Goal: Task Accomplishment & Management: Complete application form

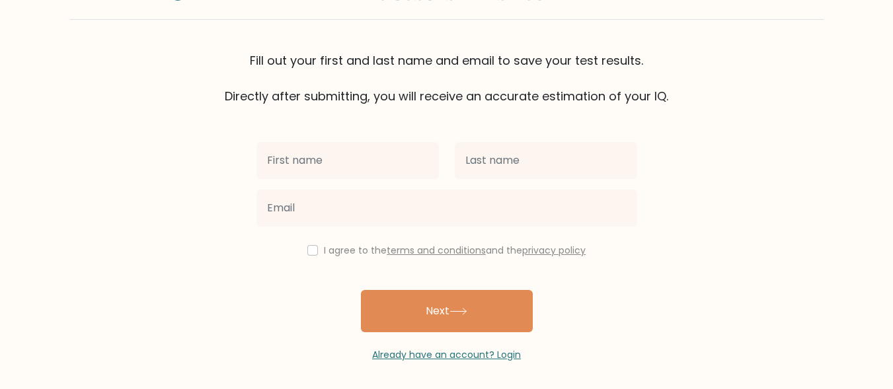
scroll to position [75, 0]
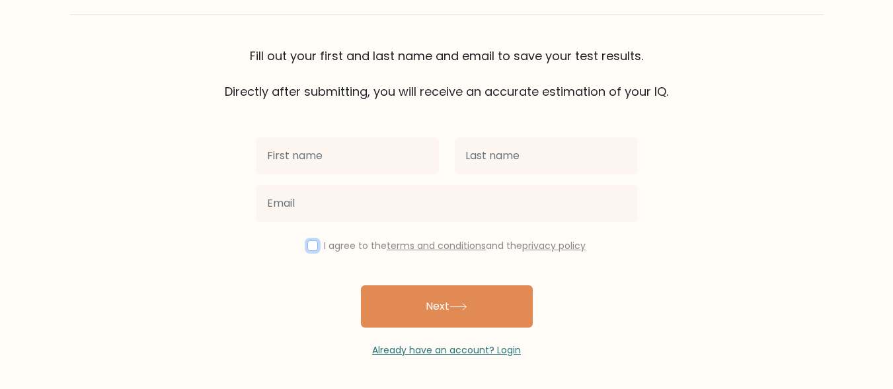
drag, startPoint x: 309, startPoint y: 241, endPoint x: 305, endPoint y: 249, distance: 8.9
click at [307, 249] on input "checkbox" at bounding box center [312, 246] width 11 height 11
checkbox input "false"
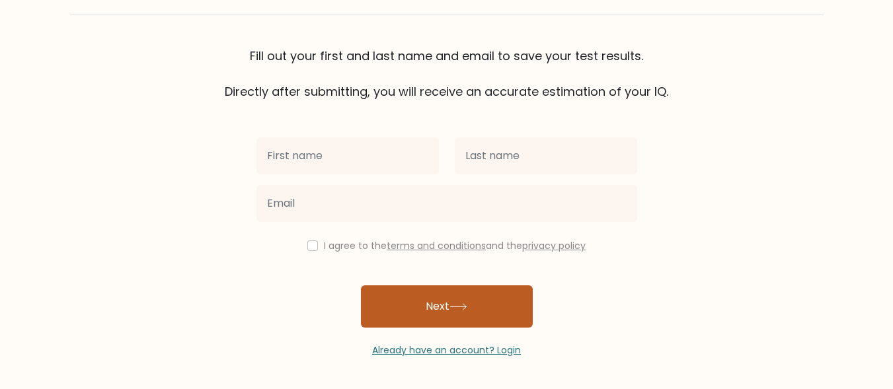
click at [399, 307] on button "Next" at bounding box center [447, 307] width 172 height 42
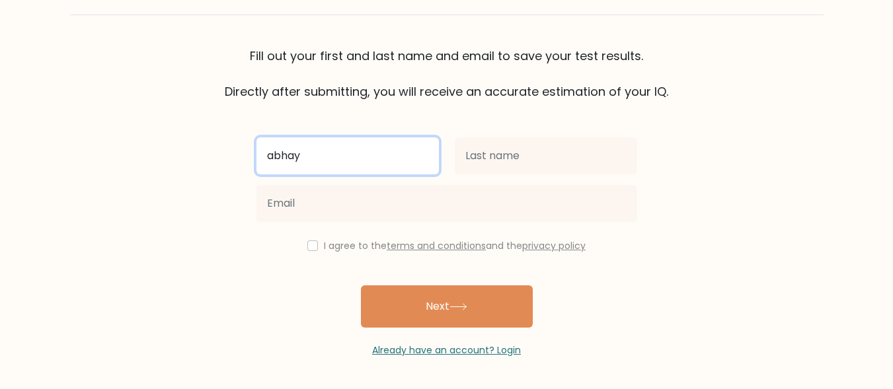
type input "abhay"
click at [361, 286] on button "Next" at bounding box center [447, 307] width 172 height 42
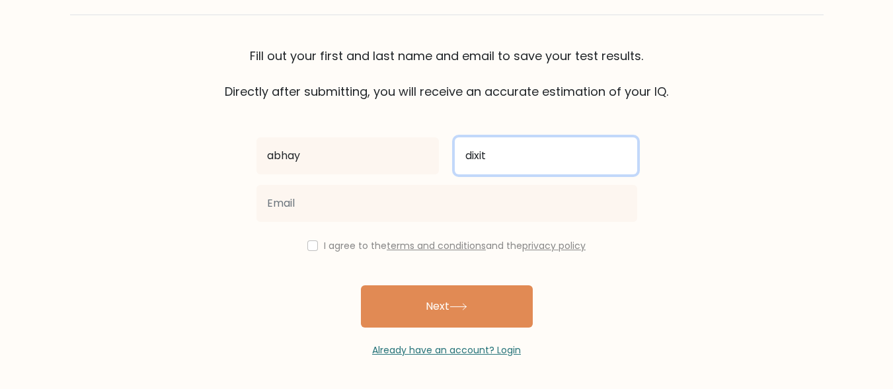
type input "dixit"
click at [361, 286] on button "Next" at bounding box center [447, 307] width 172 height 42
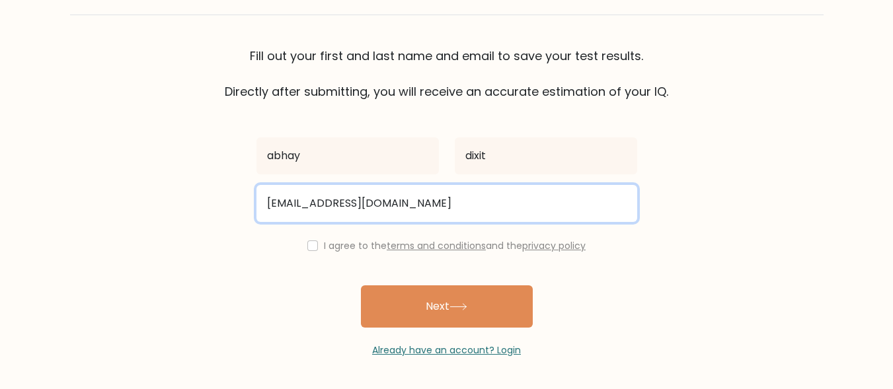
type input "[EMAIL_ADDRESS][DOMAIN_NAME]"
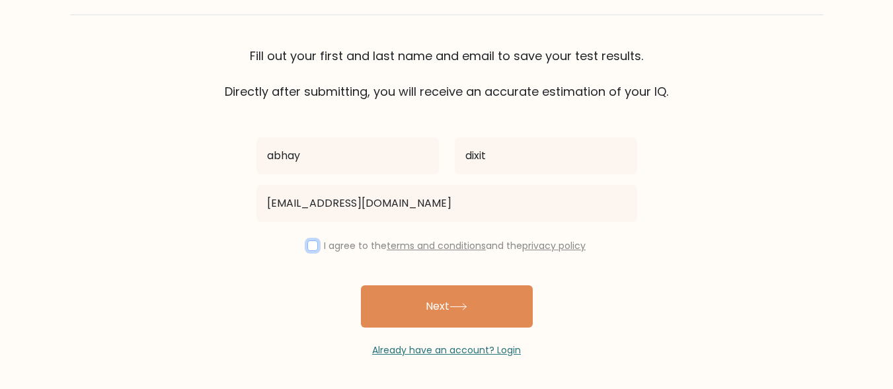
click at [310, 247] on input "checkbox" at bounding box center [312, 246] width 11 height 11
checkbox input "true"
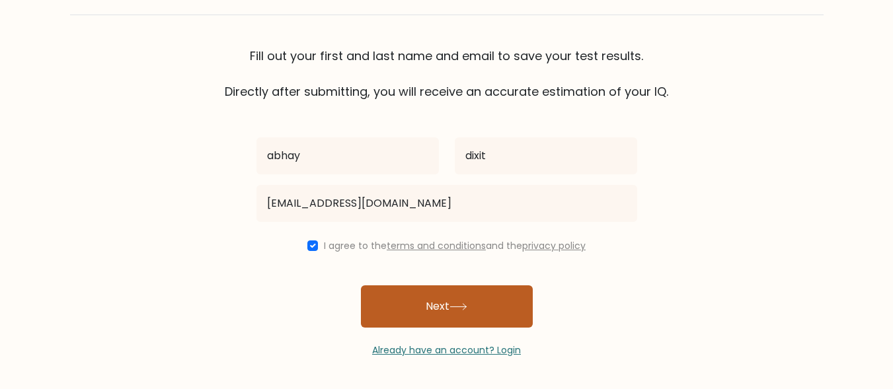
click at [402, 327] on button "Next" at bounding box center [447, 307] width 172 height 42
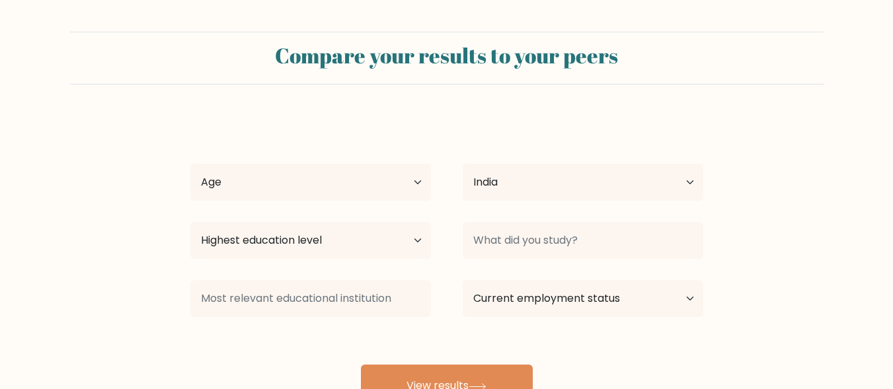
select select "IN"
